Goal: Submit feedback/report problem: Submit feedback/report problem

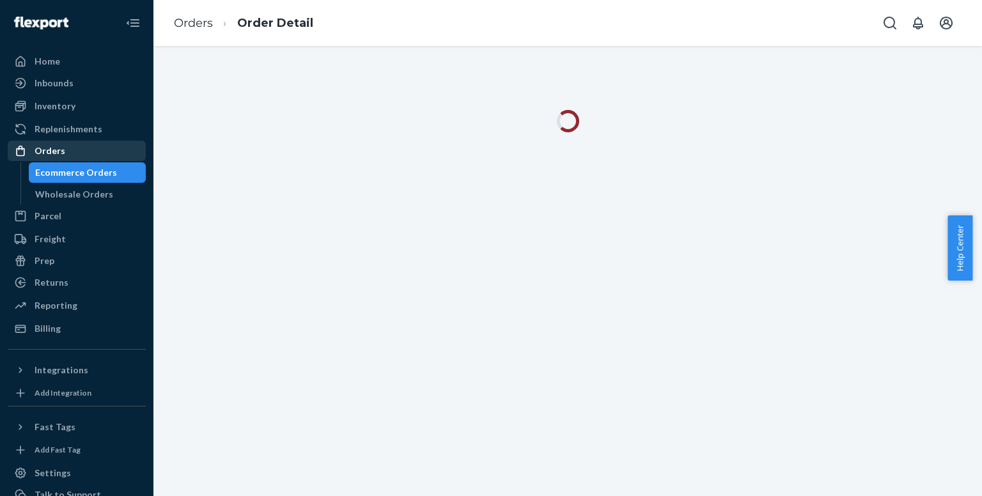
click at [43, 155] on div "Orders" at bounding box center [50, 151] width 31 height 13
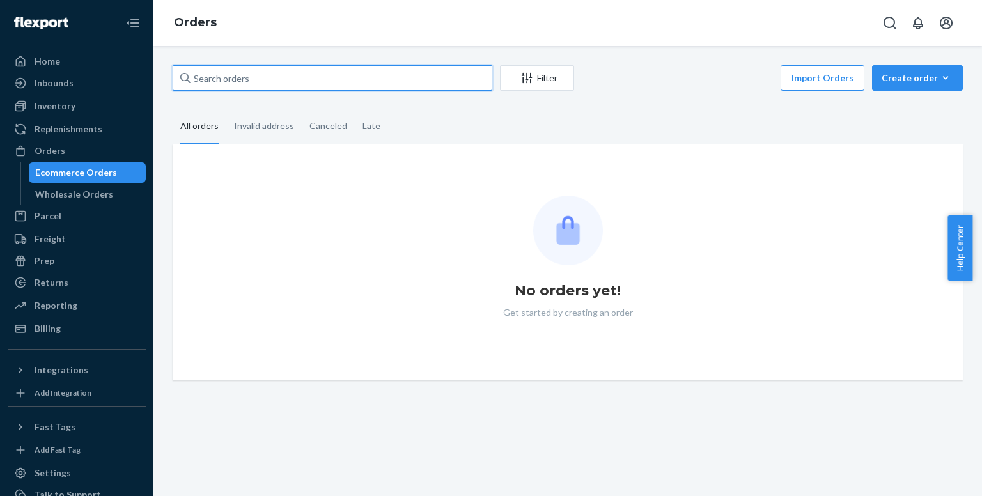
click at [247, 79] on input "text" at bounding box center [333, 78] width 320 height 26
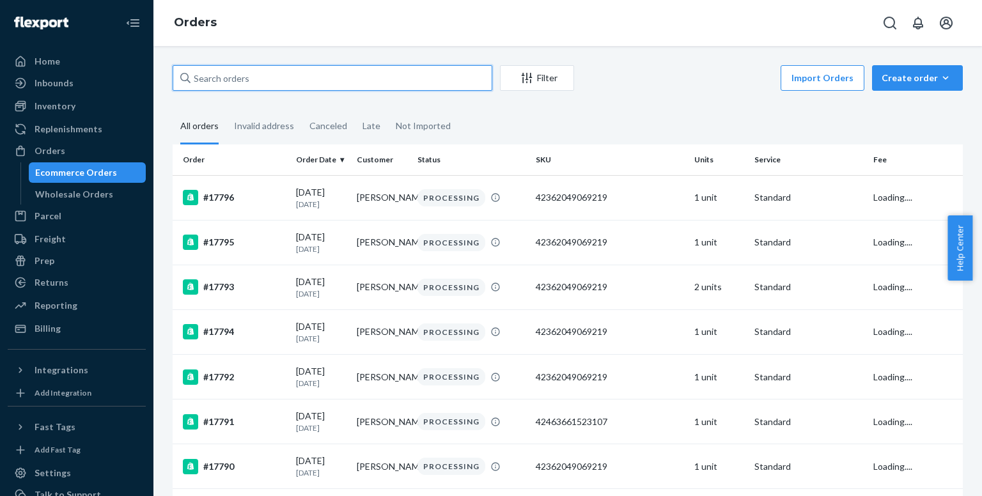
paste input "[PERSON_NAME]"
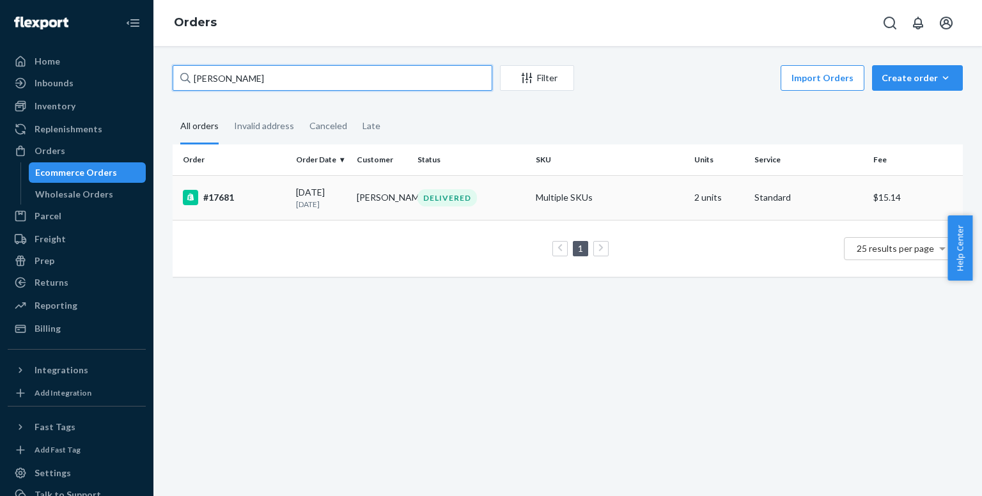
type input "[PERSON_NAME]"
click at [253, 195] on div "#17681" at bounding box center [234, 197] width 103 height 15
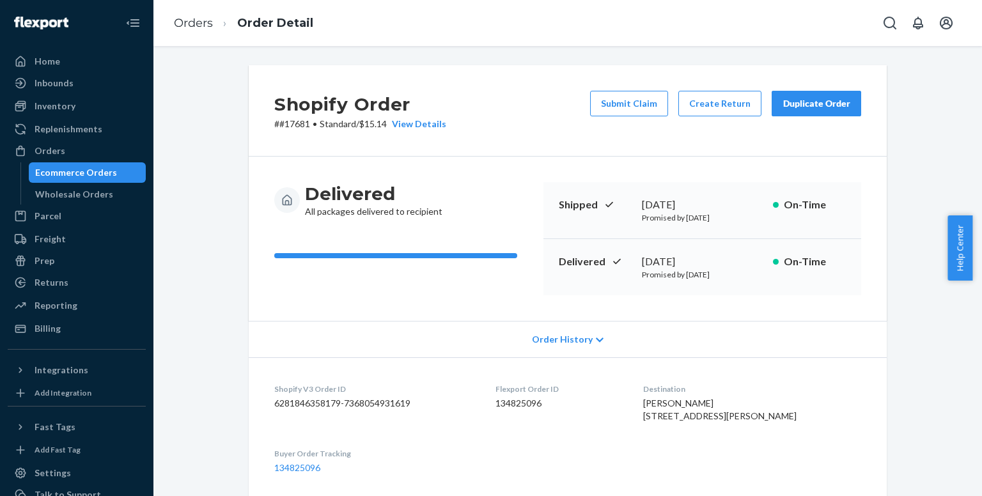
click at [824, 103] on div "Duplicate Order" at bounding box center [817, 103] width 68 height 13
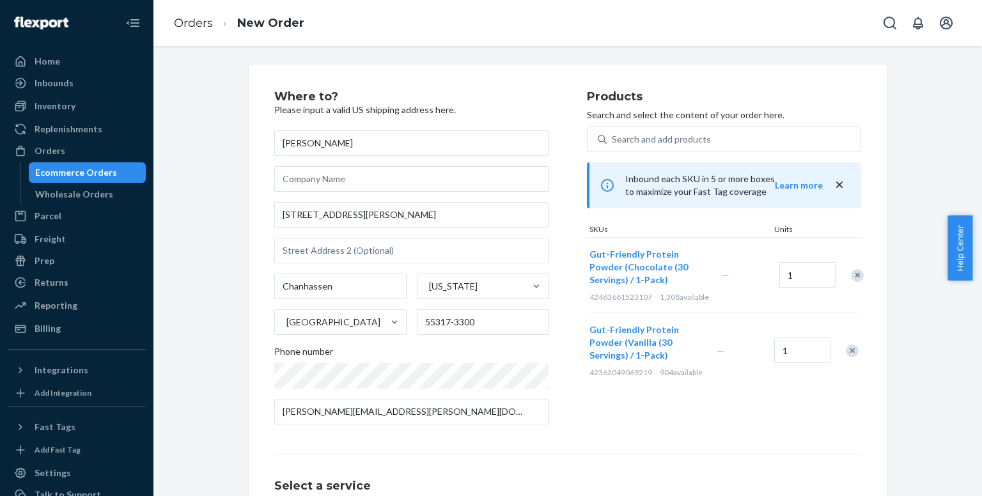
click at [849, 357] on div "Remove Item" at bounding box center [852, 351] width 13 height 13
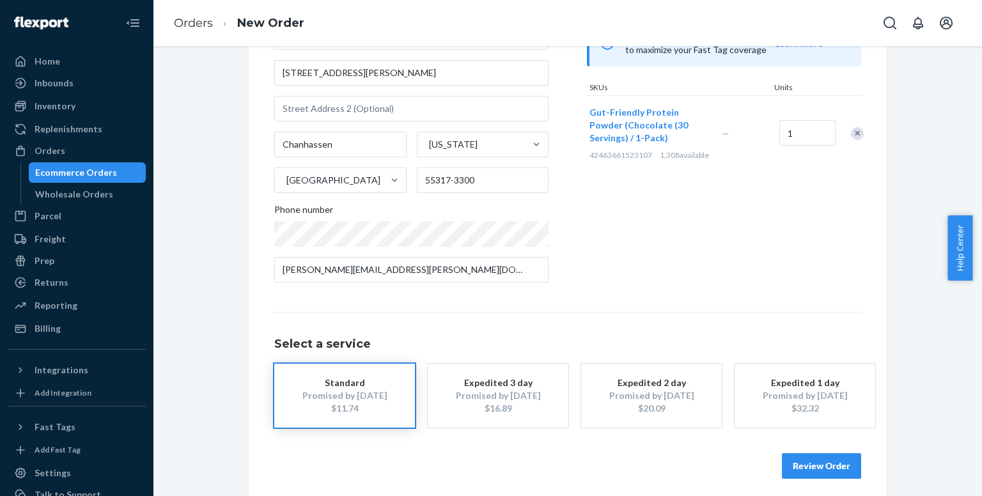
scroll to position [150, 0]
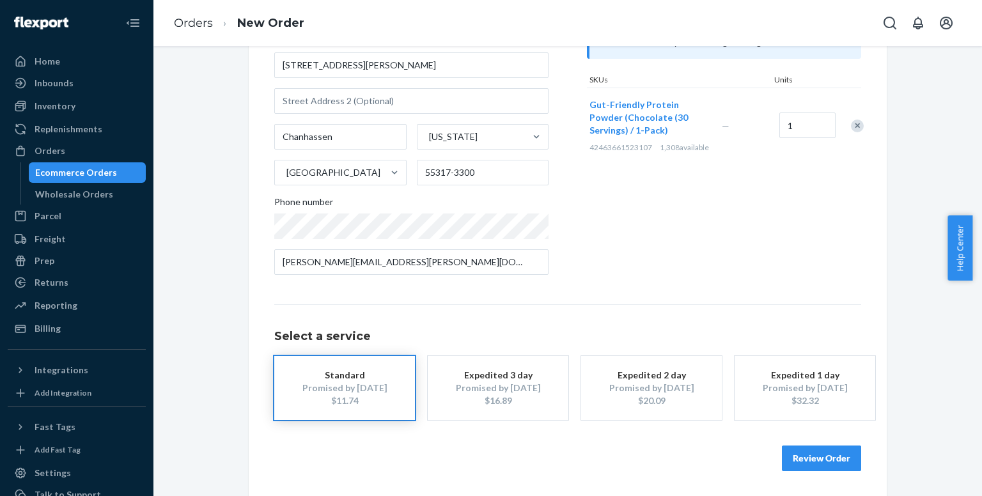
click at [524, 400] on div "$16.89" at bounding box center [498, 401] width 102 height 13
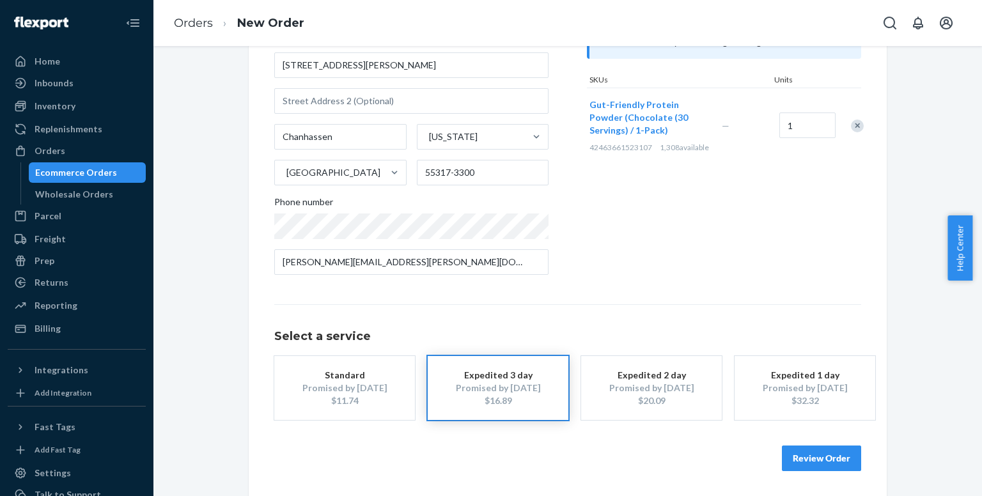
click at [815, 458] on button "Review Order" at bounding box center [821, 459] width 79 height 26
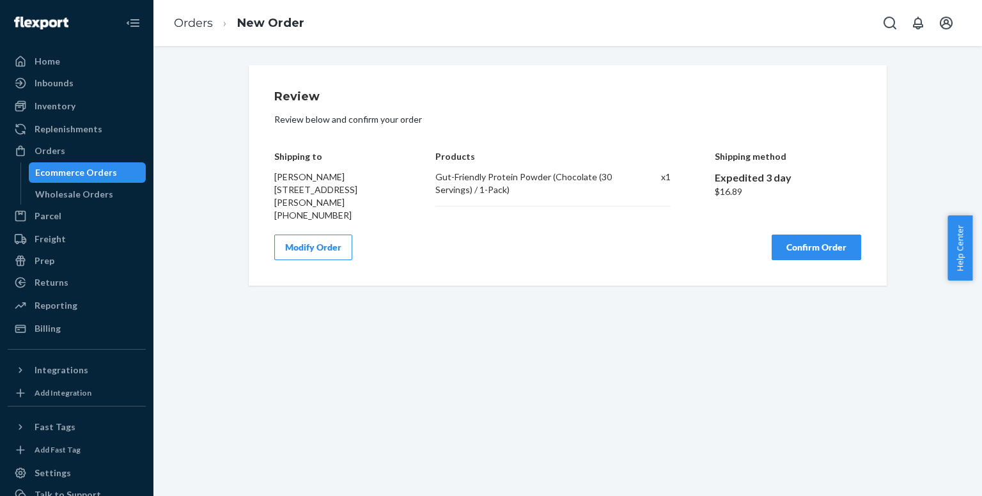
click at [808, 258] on button "Confirm Order" at bounding box center [817, 248] width 90 height 26
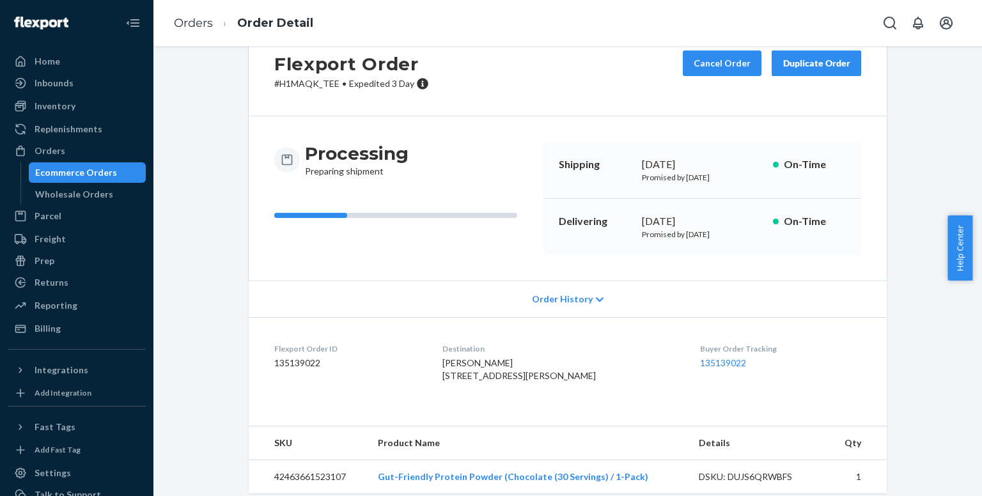
scroll to position [77, 0]
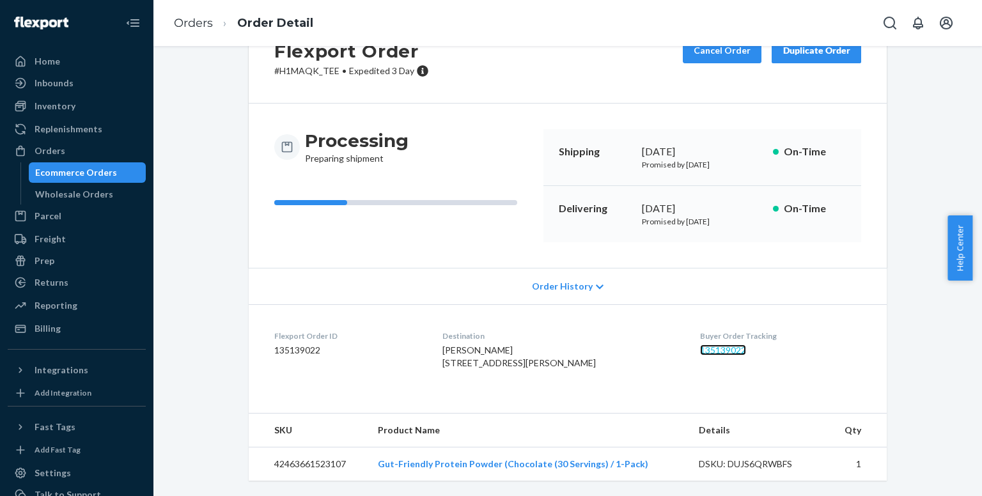
click at [709, 345] on link "135139022" at bounding box center [723, 350] width 46 height 11
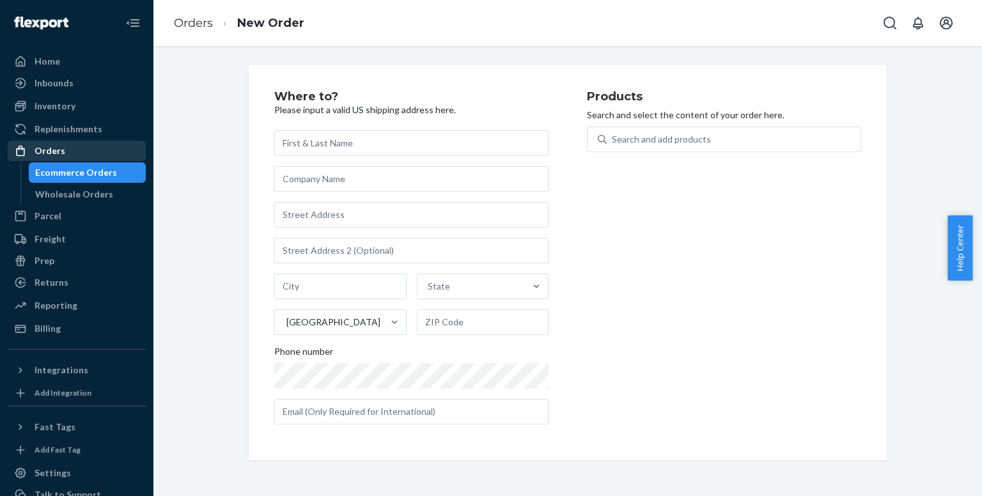
click at [45, 159] on div "Orders" at bounding box center [77, 151] width 136 height 18
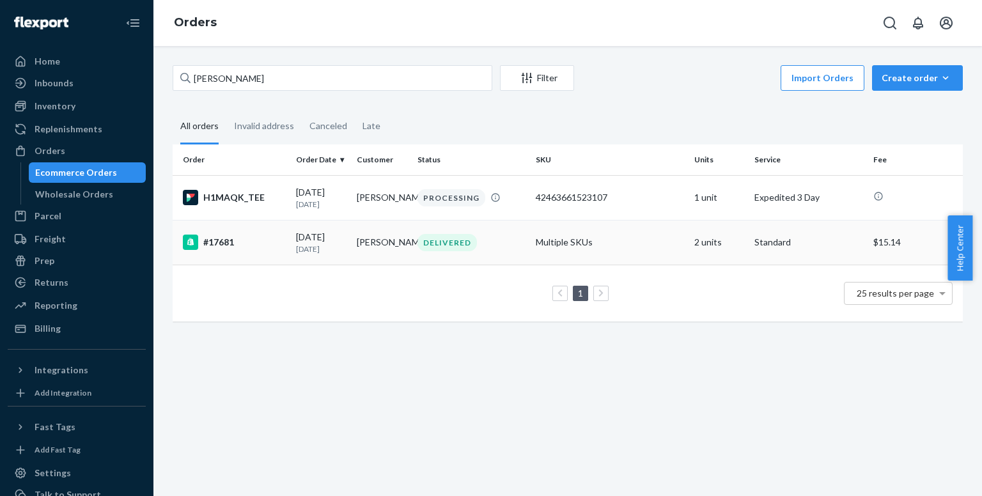
click at [243, 239] on div "#17681" at bounding box center [234, 242] width 103 height 15
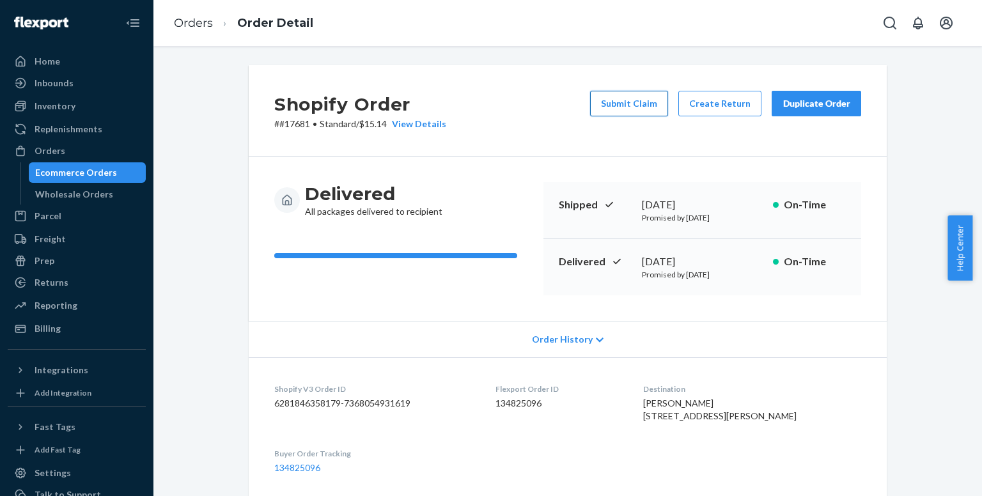
click at [639, 112] on button "Submit Claim" at bounding box center [629, 104] width 78 height 26
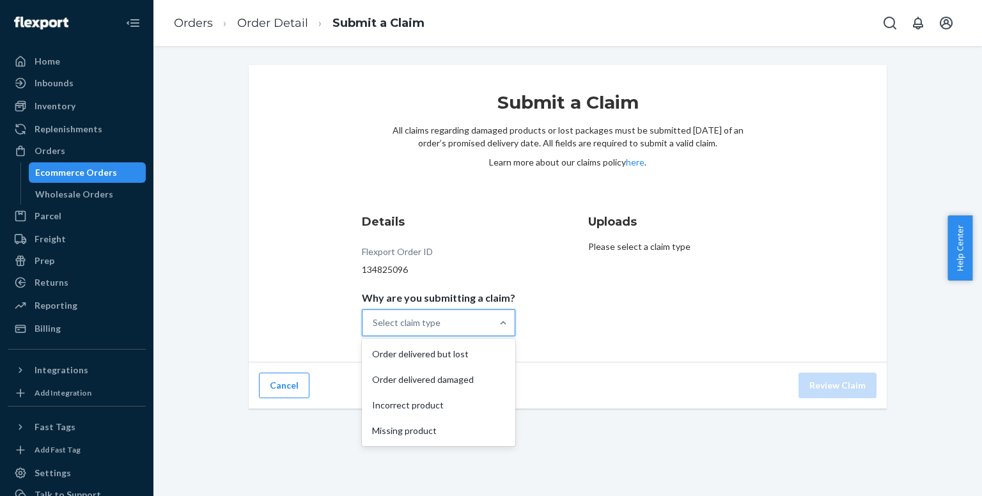
click at [440, 328] on div "Select claim type" at bounding box center [427, 323] width 129 height 26
click at [374, 328] on input "Why are you submitting a claim? option Order delivered but lost focused, 1 of 4…" at bounding box center [373, 323] width 1 height 13
click at [440, 383] on div "Order delivered damaged" at bounding box center [438, 380] width 148 height 26
click at [374, 329] on input "Why are you submitting a claim? option Order delivered damaged focused, 2 of 4.…" at bounding box center [373, 323] width 1 height 13
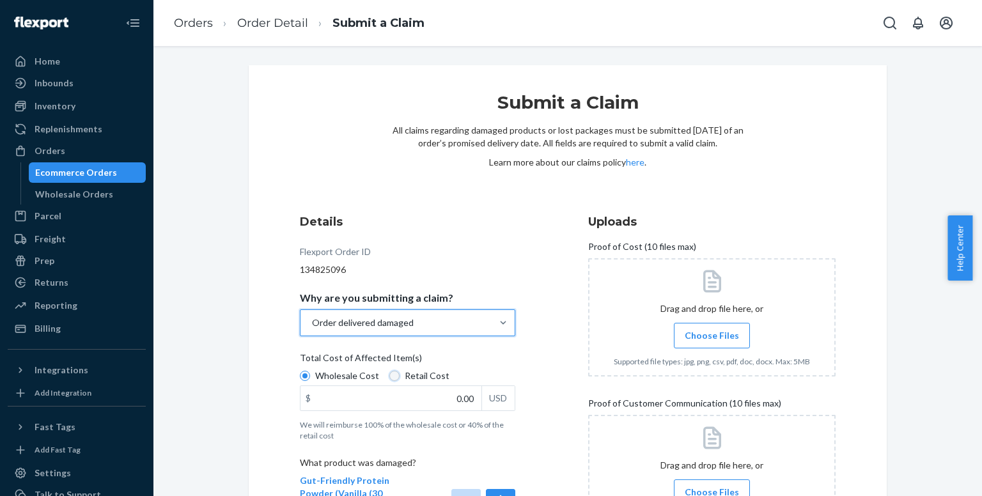
click at [389, 380] on input "Retail Cost" at bounding box center [394, 376] width 10 height 10
radio input "true"
radio input "false"
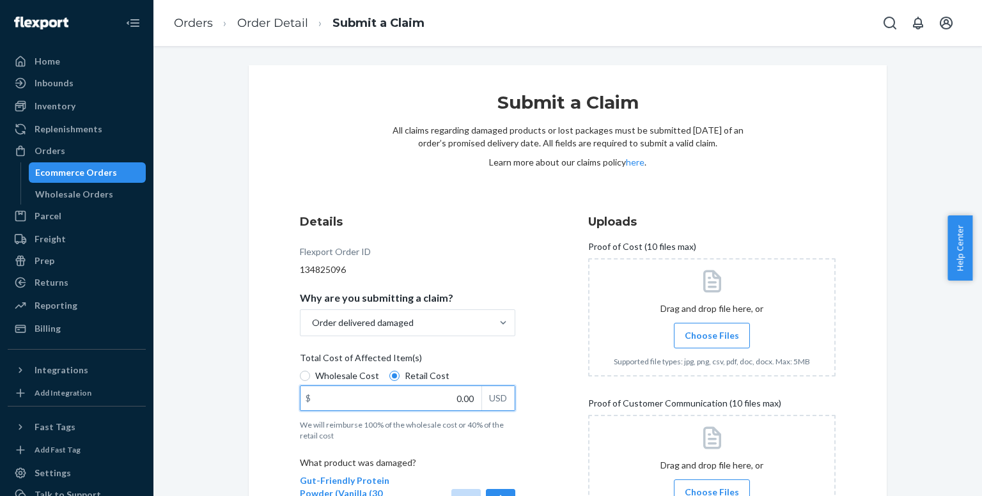
click at [389, 394] on input "0.00" at bounding box center [391, 398] width 181 height 24
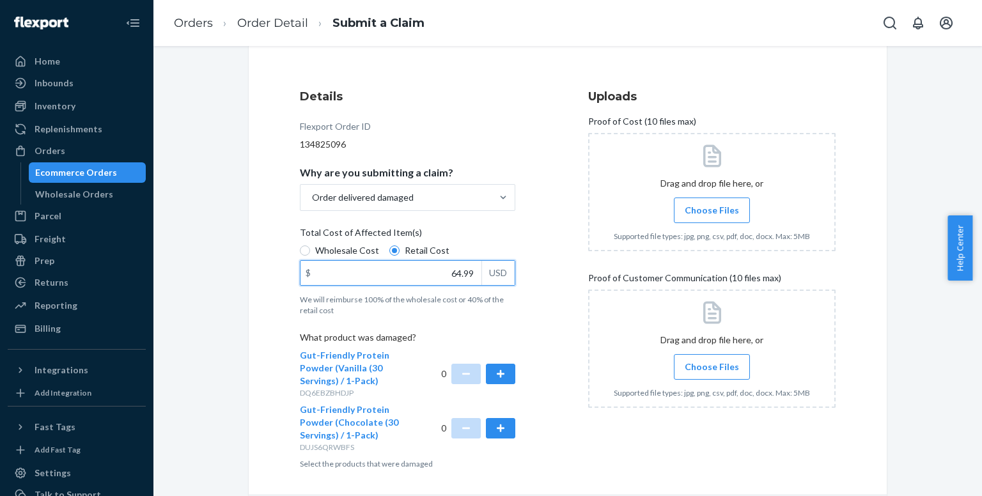
scroll to position [128, 0]
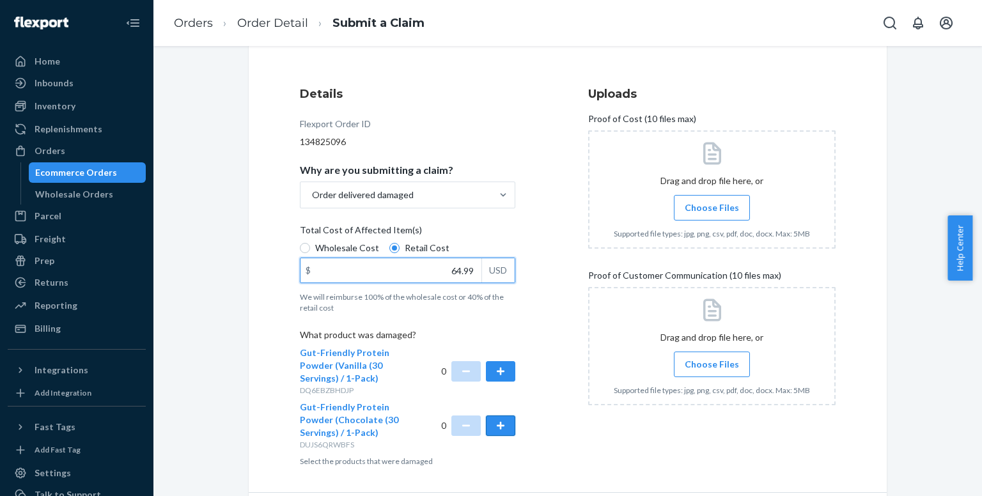
type input "64.99"
click at [500, 427] on button "button" at bounding box center [500, 426] width 29 height 20
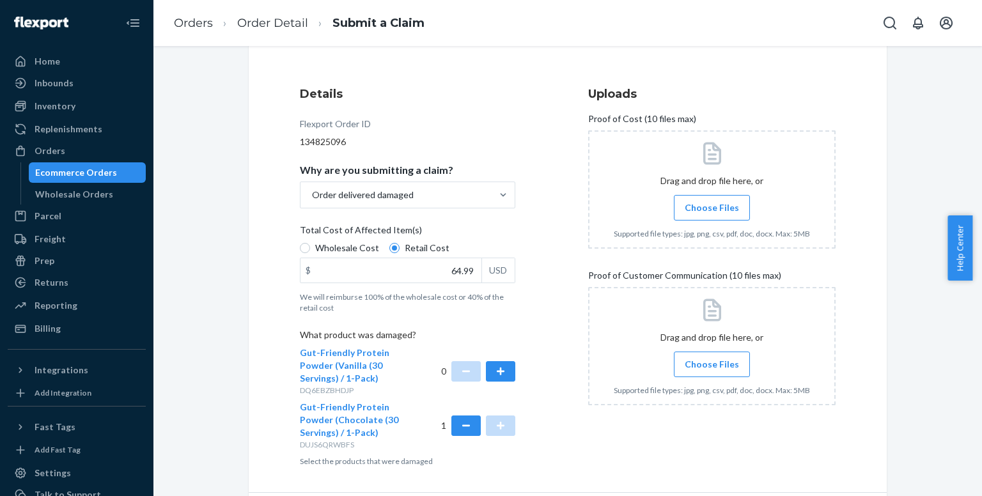
click at [696, 361] on span "Choose Files" at bounding box center [712, 364] width 54 height 13
click at [712, 361] on input "Choose Files" at bounding box center [712, 364] width 1 height 14
click at [699, 205] on span "Choose Files" at bounding box center [712, 207] width 54 height 13
click at [712, 205] on input "Choose Files" at bounding box center [712, 208] width 1 height 14
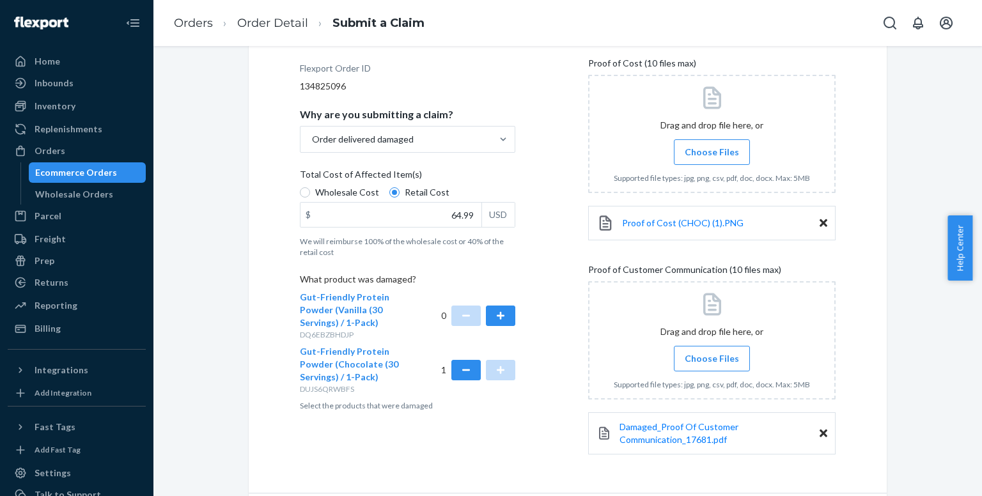
scroll to position [227, 0]
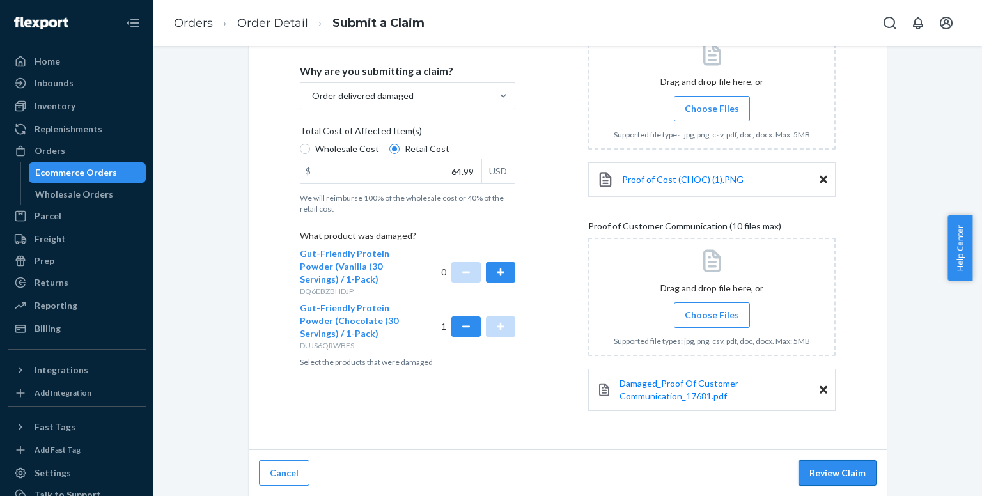
click at [820, 469] on button "Review Claim" at bounding box center [838, 473] width 78 height 26
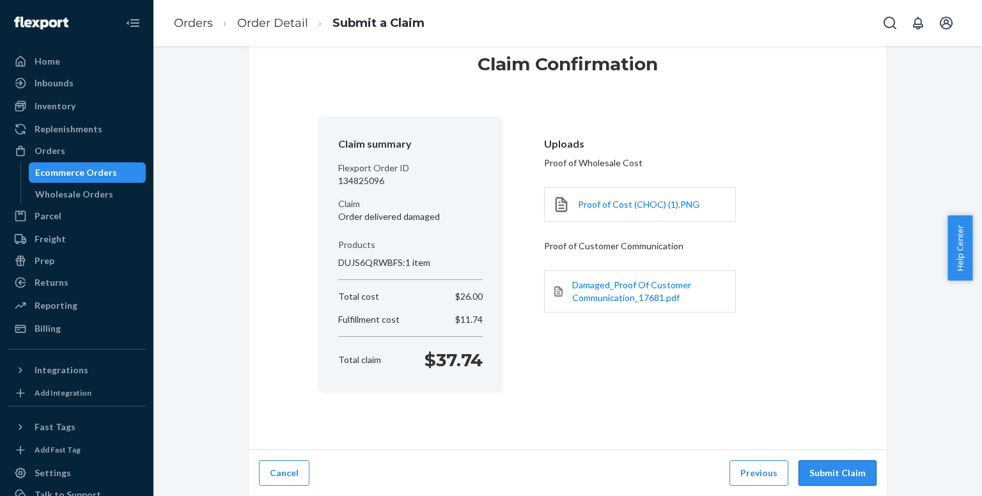
click at [826, 470] on button "Submit Claim" at bounding box center [838, 473] width 78 height 26
